Goal: Transaction & Acquisition: Purchase product/service

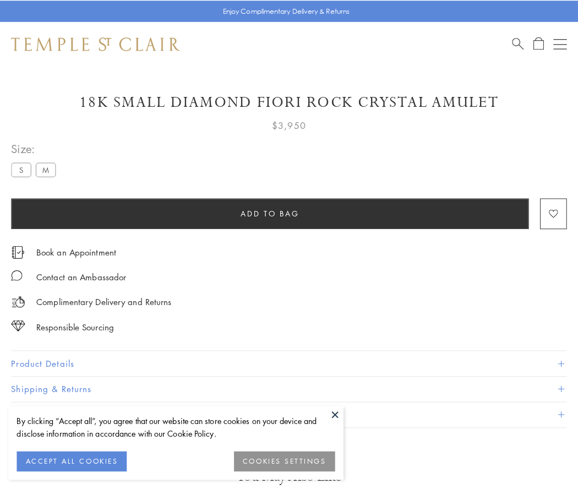
scroll to position [18, 0]
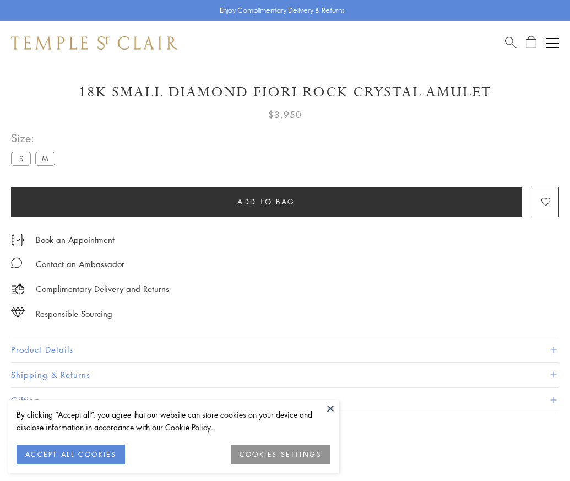
click at [266, 201] on span "Add to bag" at bounding box center [266, 201] width 58 height 12
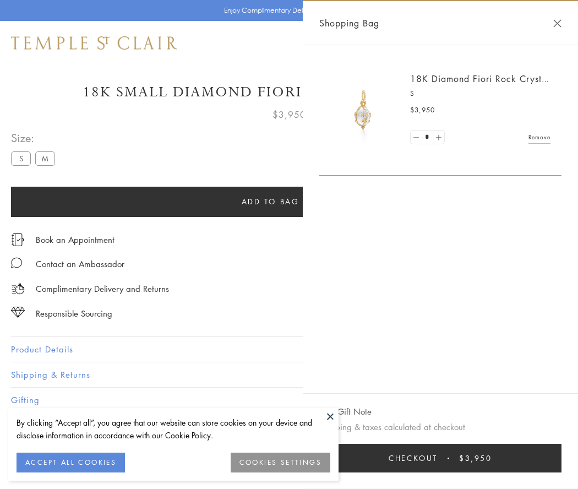
click at [440, 458] on button "Checkout $3,950" at bounding box center [440, 458] width 242 height 29
